Goal: Transaction & Acquisition: Register for event/course

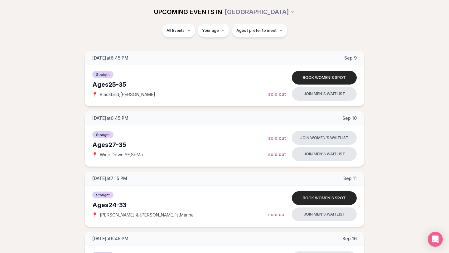
scroll to position [80, 0]
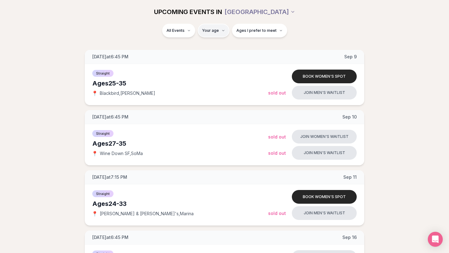
type input "**"
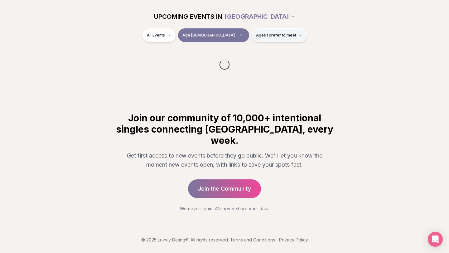
click at [283, 38] on span "Ages I prefer to meet" at bounding box center [276, 35] width 40 height 5
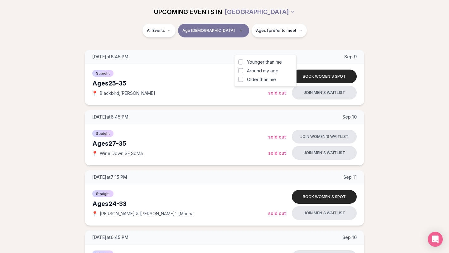
click at [270, 74] on span "Around my age" at bounding box center [263, 71] width 32 height 6
click at [243, 73] on button "Around my age" at bounding box center [240, 70] width 5 height 5
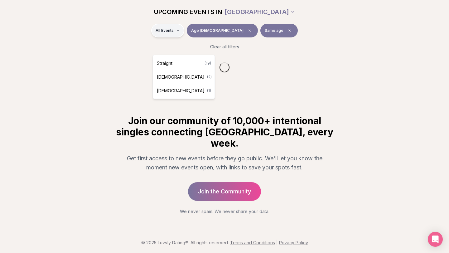
click at [186, 48] on html "Back to home luvvly LOW-PRESSURE SPEED DATING How it Works 💗 3,000 + monthly fi…" at bounding box center [224, 88] width 449 height 336
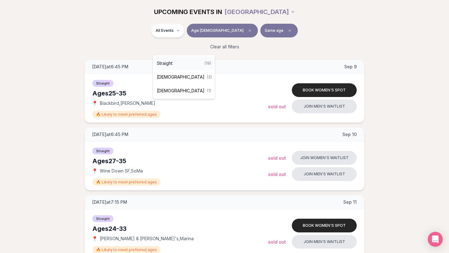
click at [184, 60] on div "Straight ( 19 )" at bounding box center [183, 63] width 59 height 14
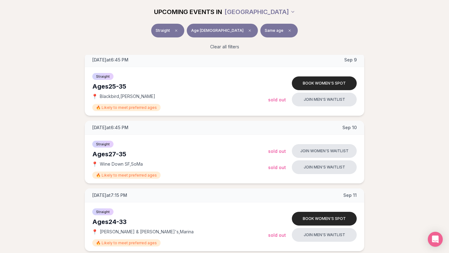
scroll to position [86, 0]
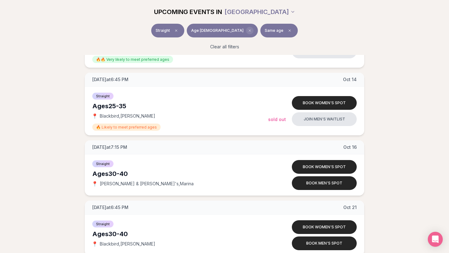
click at [249, 32] on icon "Clear age" at bounding box center [250, 31] width 2 height 2
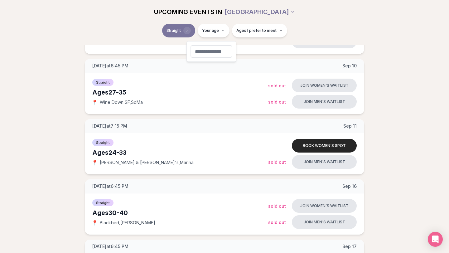
click at [183, 33] on span "Clear event type filter" at bounding box center [186, 30] width 7 height 7
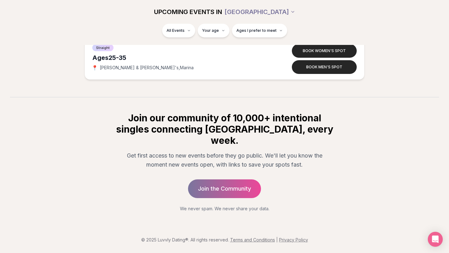
scroll to position [1722, 0]
